Goal: Information Seeking & Learning: Learn about a topic

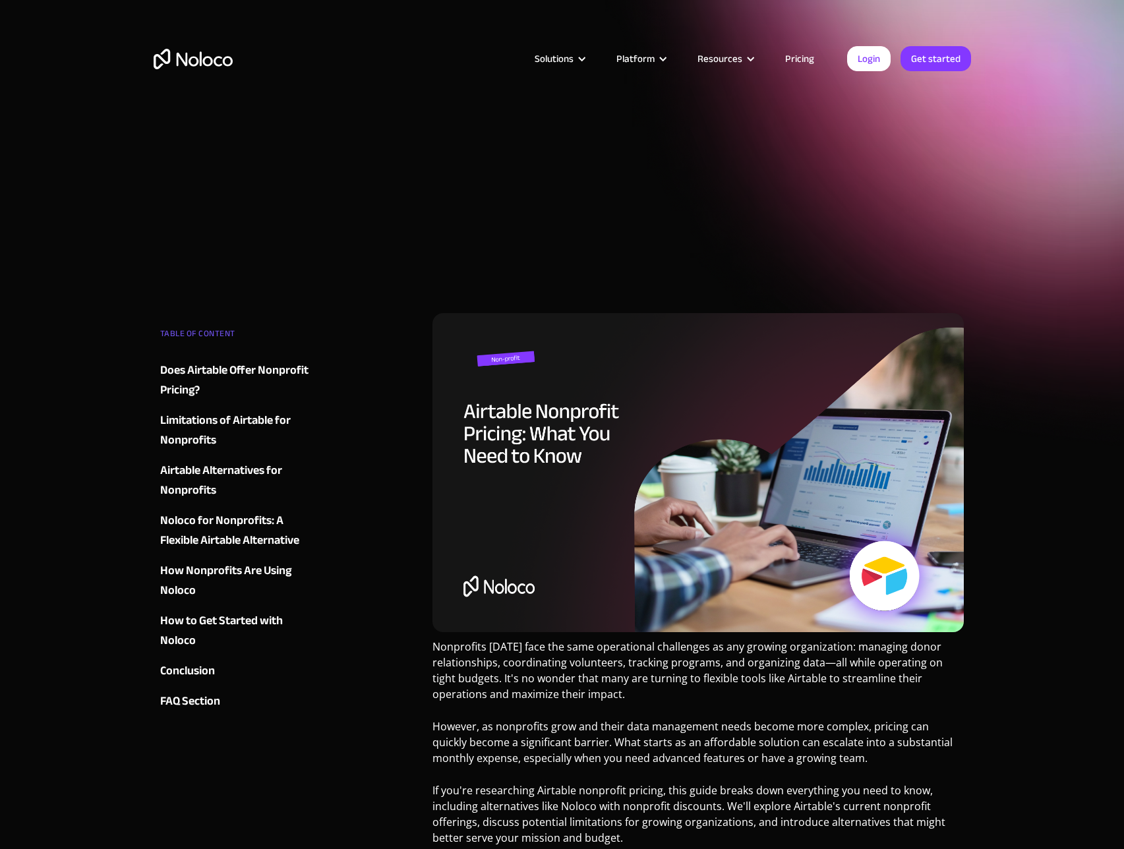
click at [214, 76] on div "Solutions Use Cases Business Types Project Management Keep track of customers, …" at bounding box center [562, 58] width 844 height 51
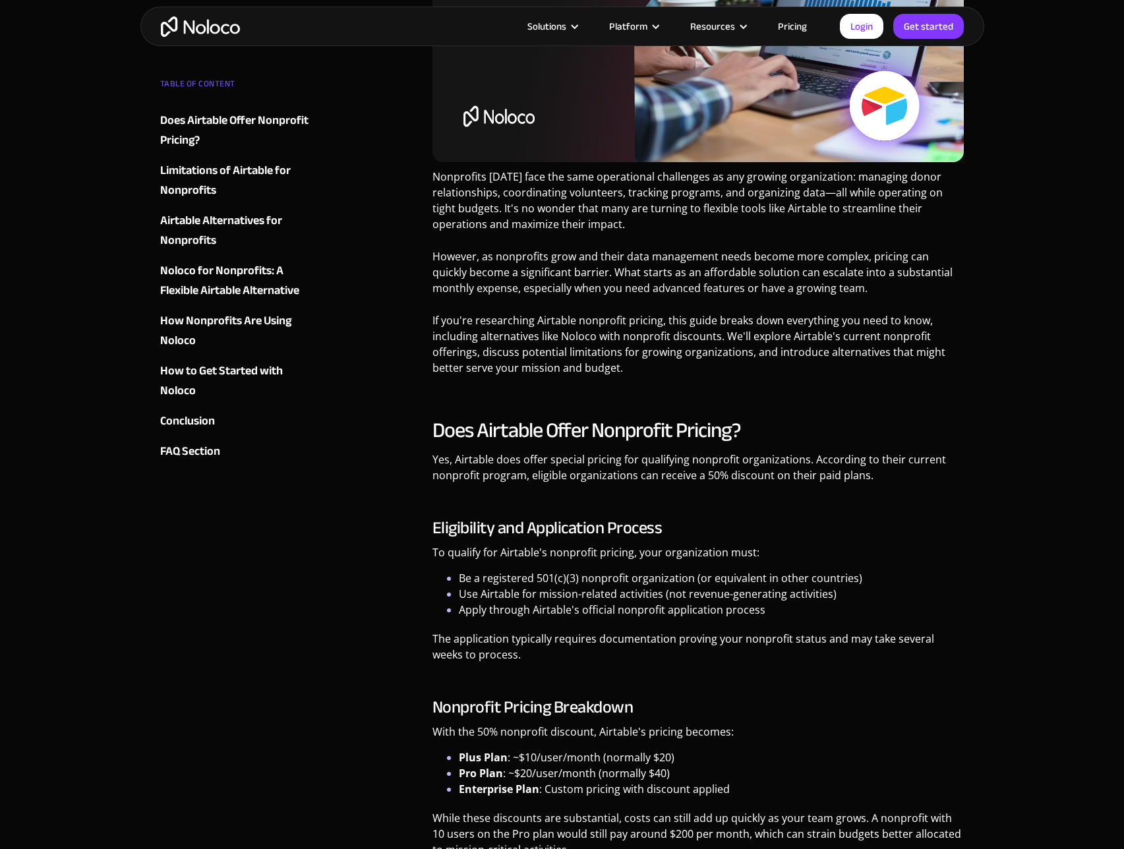
scroll to position [741, 0]
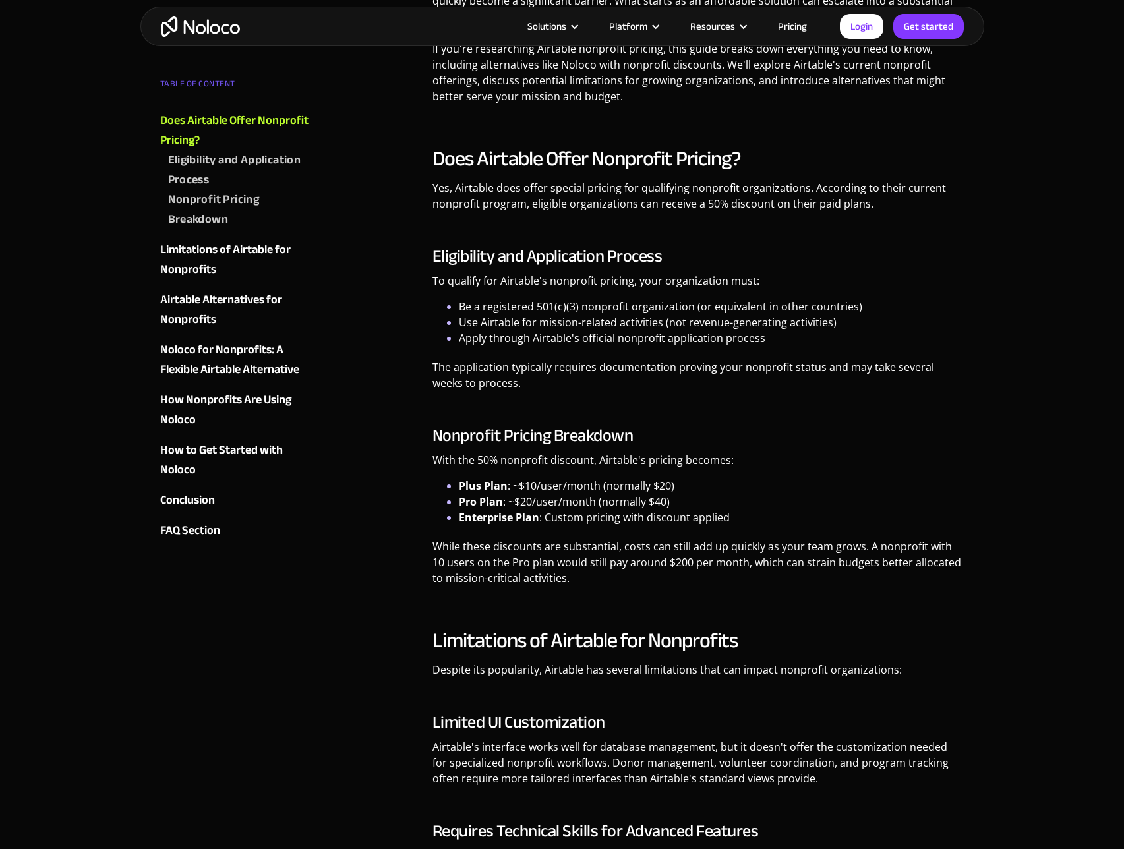
click at [202, 30] on img "home" at bounding box center [200, 26] width 79 height 20
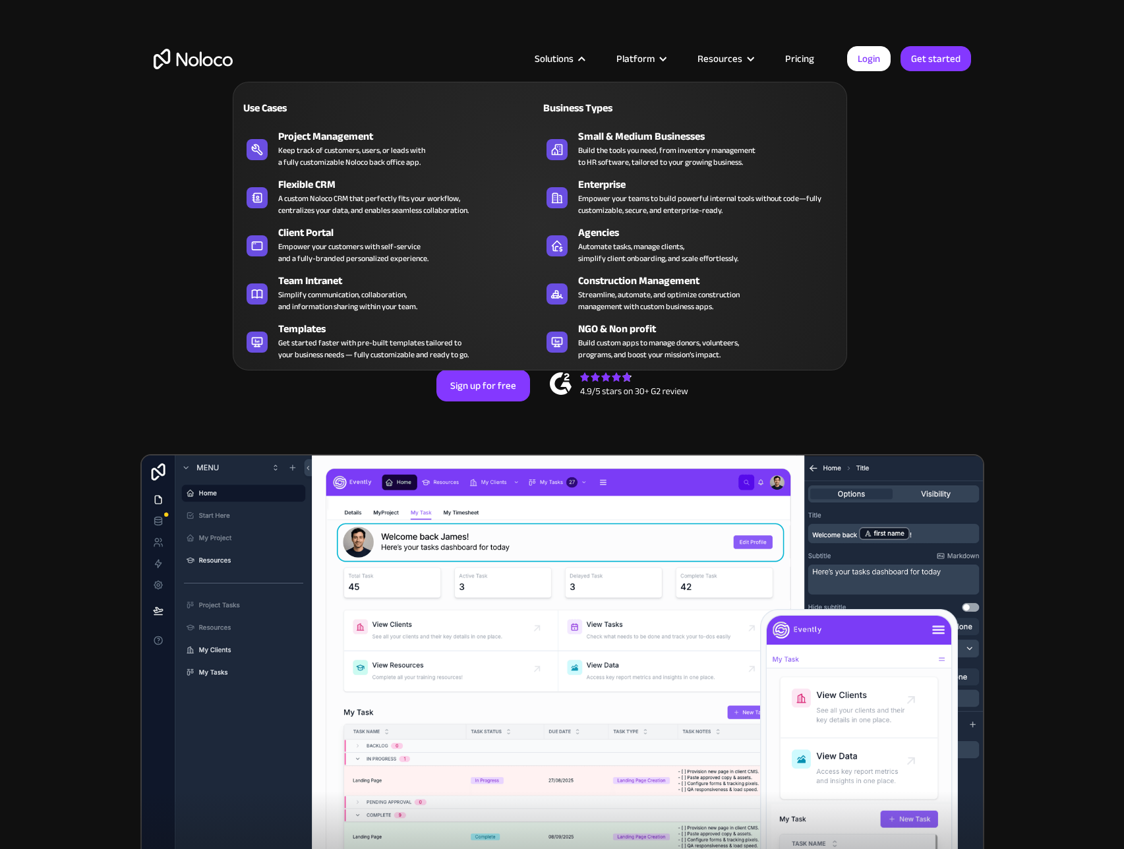
click at [560, 57] on div "Solutions" at bounding box center [553, 58] width 39 height 17
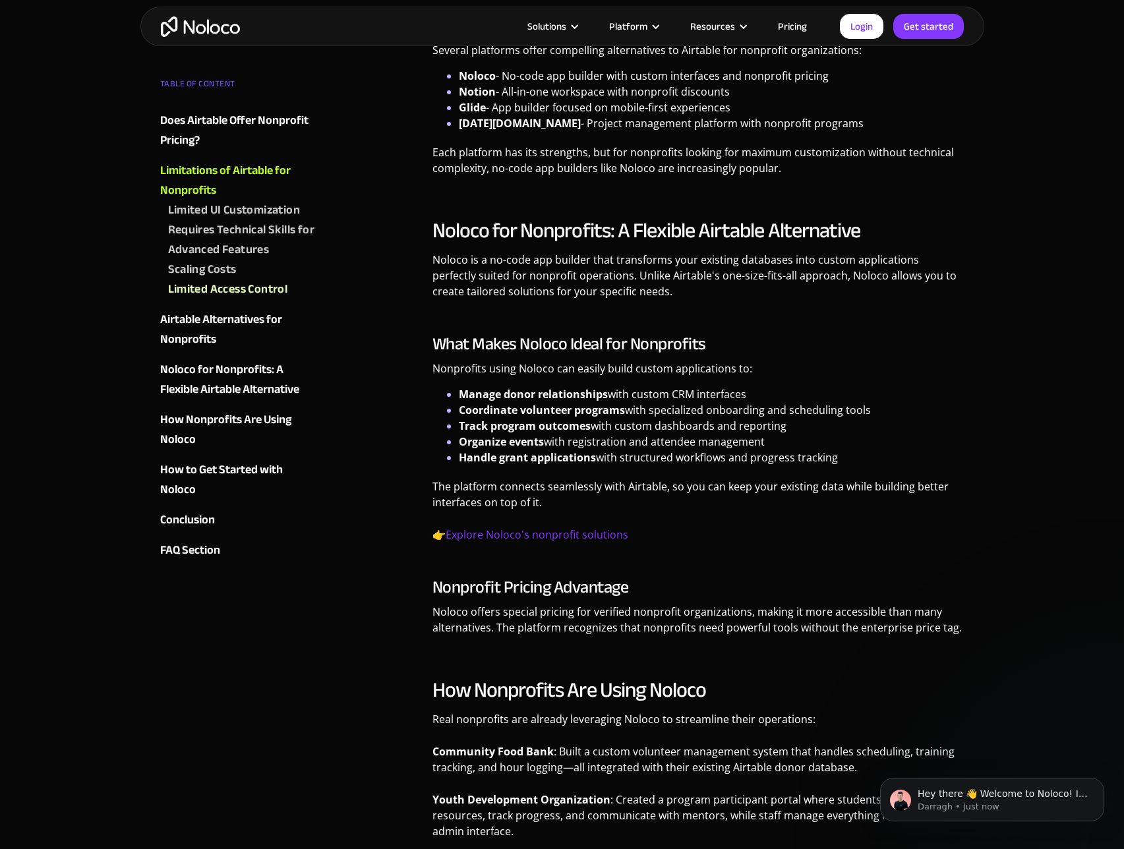
scroll to position [2039, 0]
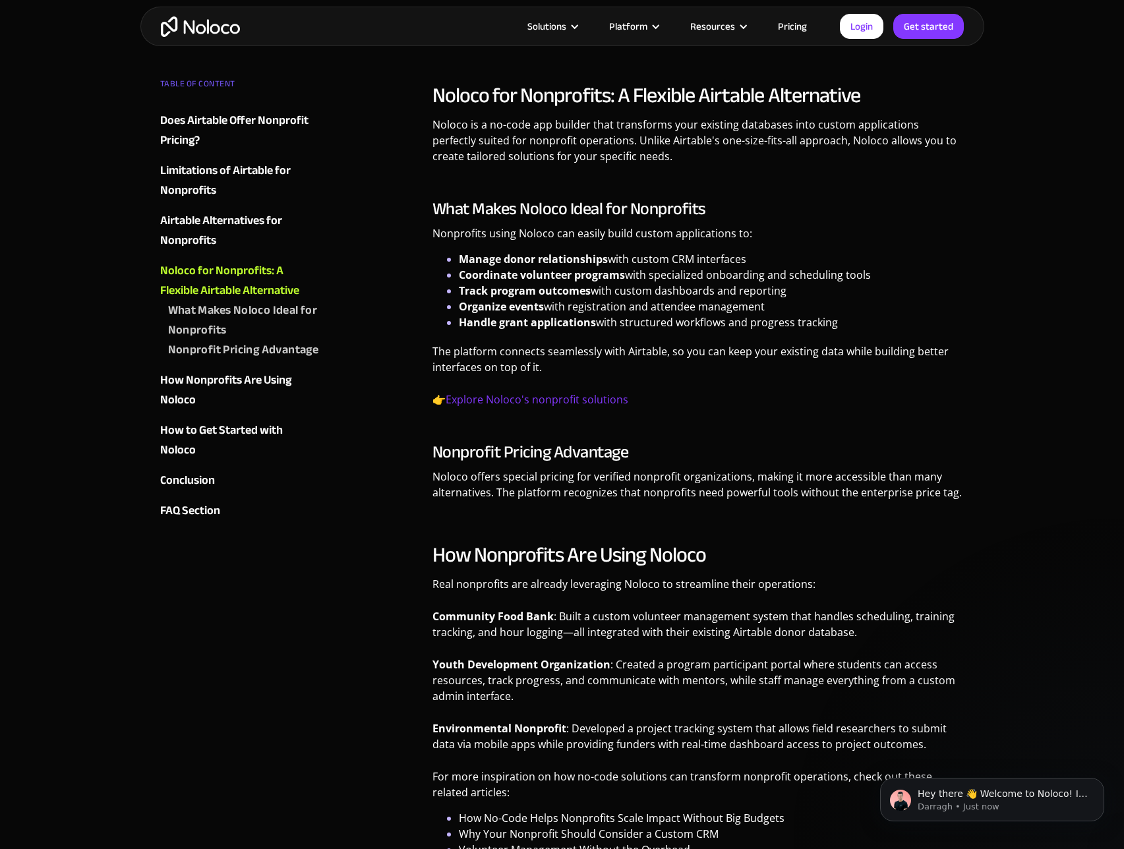
click at [245, 222] on div "Airtable Alternatives for Nonprofits" at bounding box center [239, 231] width 159 height 40
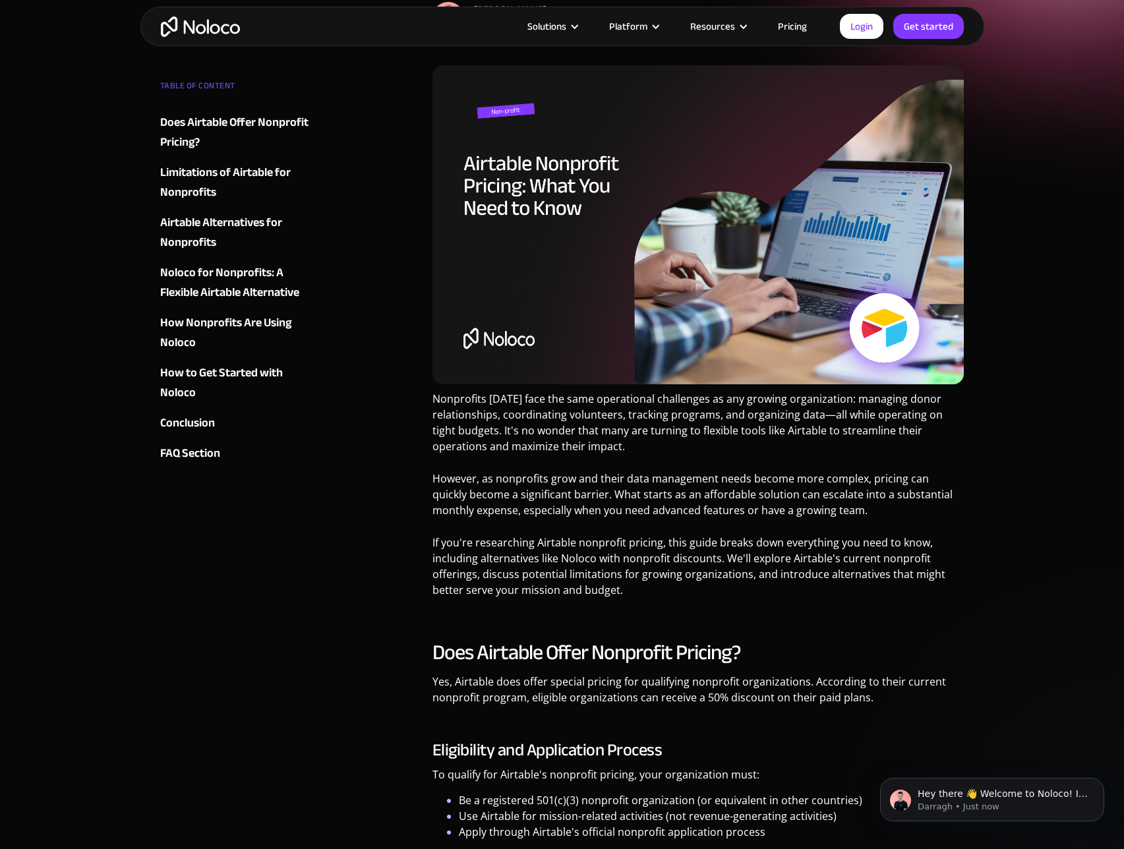
scroll to position [42, 0]
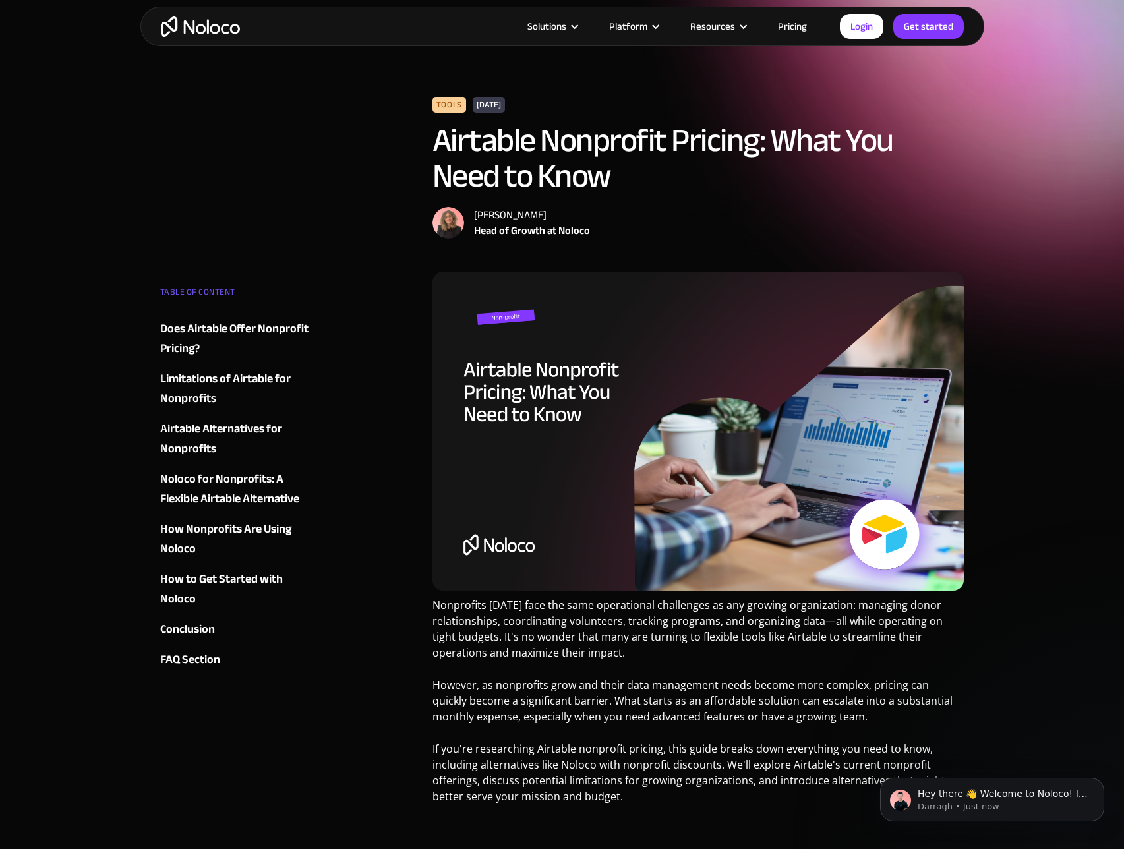
click at [513, 314] on img at bounding box center [698, 431] width 532 height 319
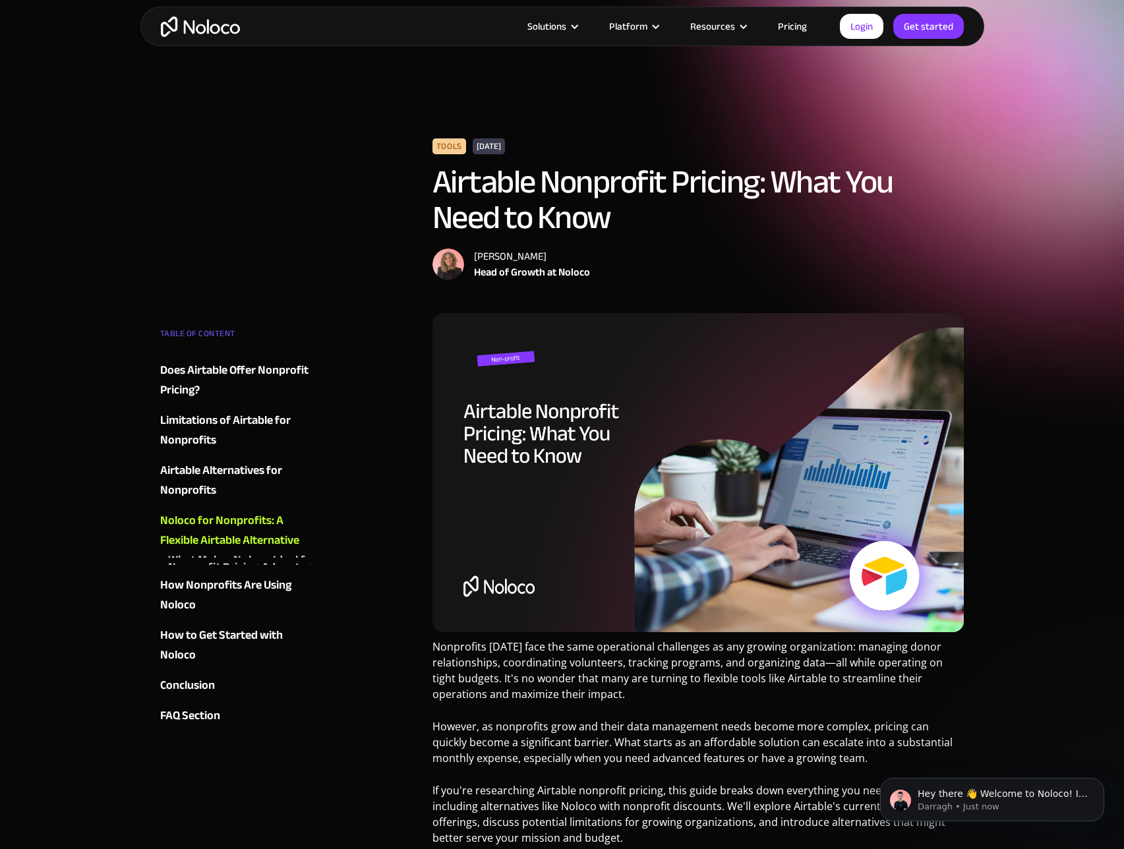
scroll to position [2039, 0]
